Goal: Information Seeking & Learning: Learn about a topic

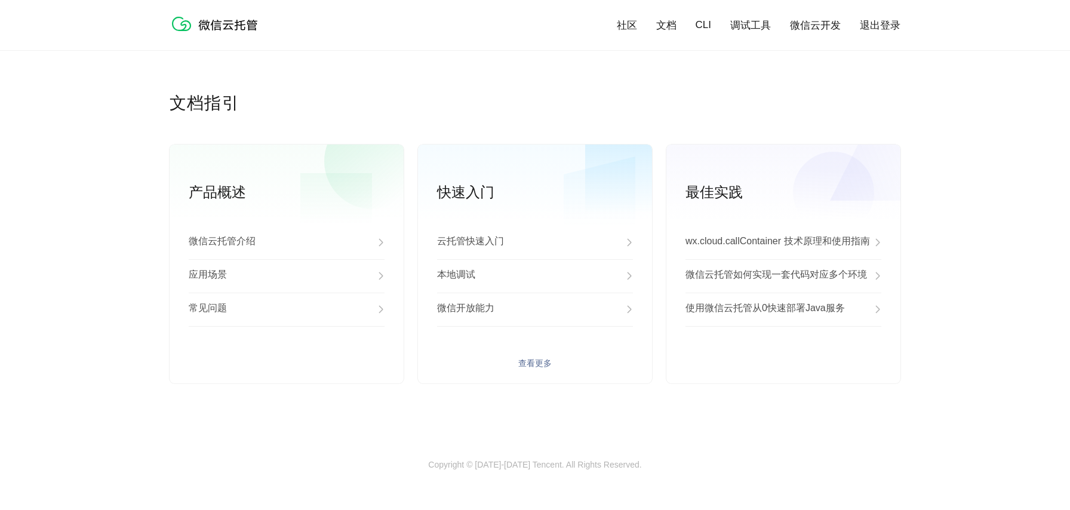
scroll to position [0, 2122]
click at [546, 369] on div "云托管快速入门 本地调试 微信开放能力 查看更多" at bounding box center [535, 305] width 234 height 158
click at [540, 361] on link "查看更多" at bounding box center [535, 363] width 196 height 11
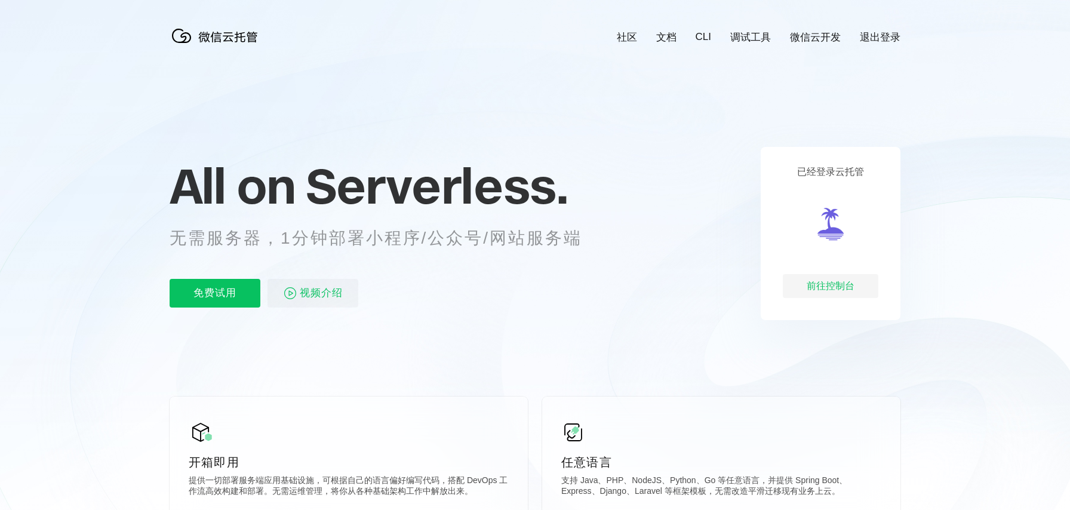
click at [822, 284] on div "前往控制台" at bounding box center [829, 286] width 95 height 24
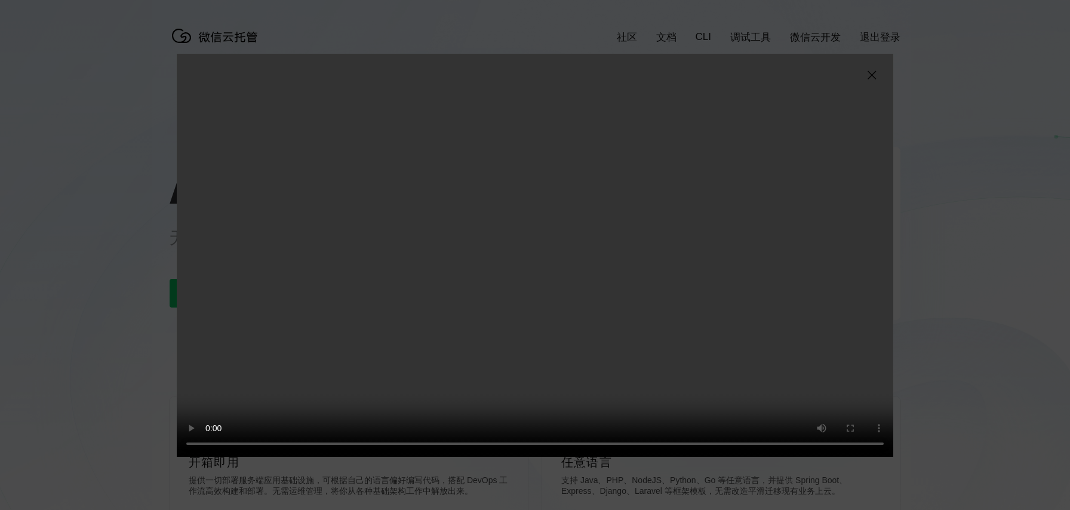
scroll to position [0, 2122]
click at [760, 232] on video "抱歉，您的浏览器暂不支持播放此视频" at bounding box center [535, 255] width 716 height 403
click at [759, 232] on video "抱歉，您的浏览器暂不支持播放此视频" at bounding box center [535, 255] width 716 height 403
click at [875, 74] on img at bounding box center [871, 75] width 14 height 14
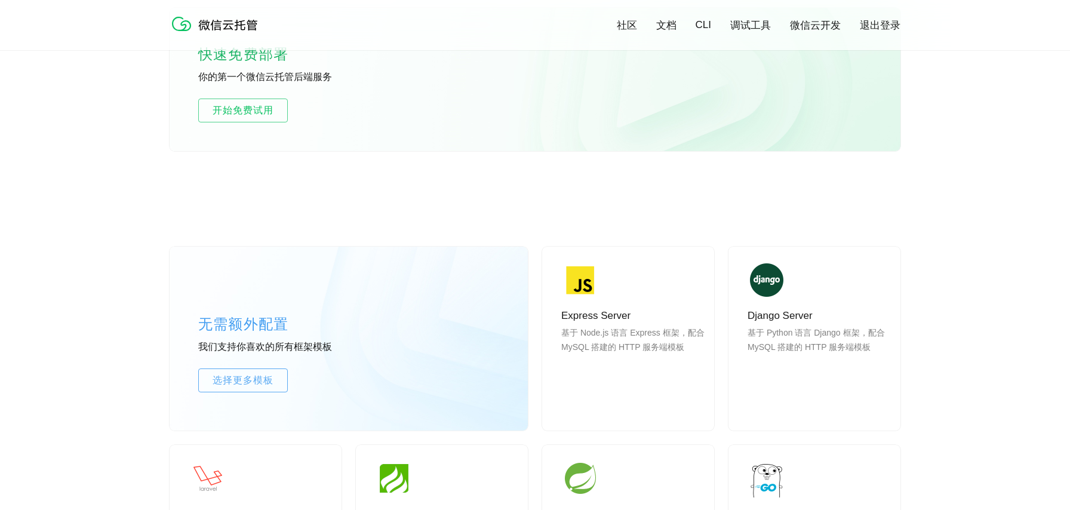
scroll to position [681, 0]
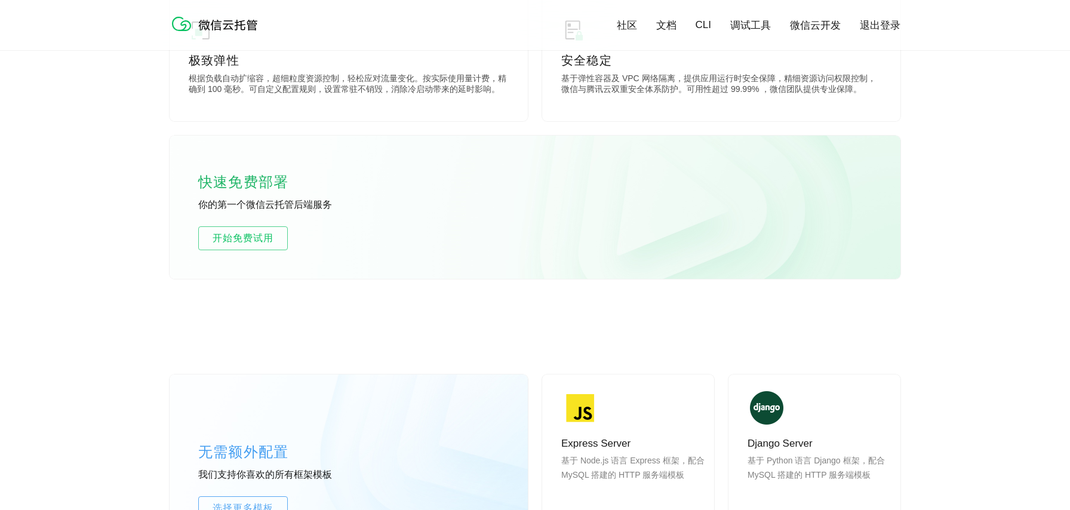
click at [259, 220] on div "快速免费部署 你的第一个微信云托管后端服务 开始免费试用" at bounding box center [535, 206] width 731 height 143
